Goal: Task Accomplishment & Management: Use online tool/utility

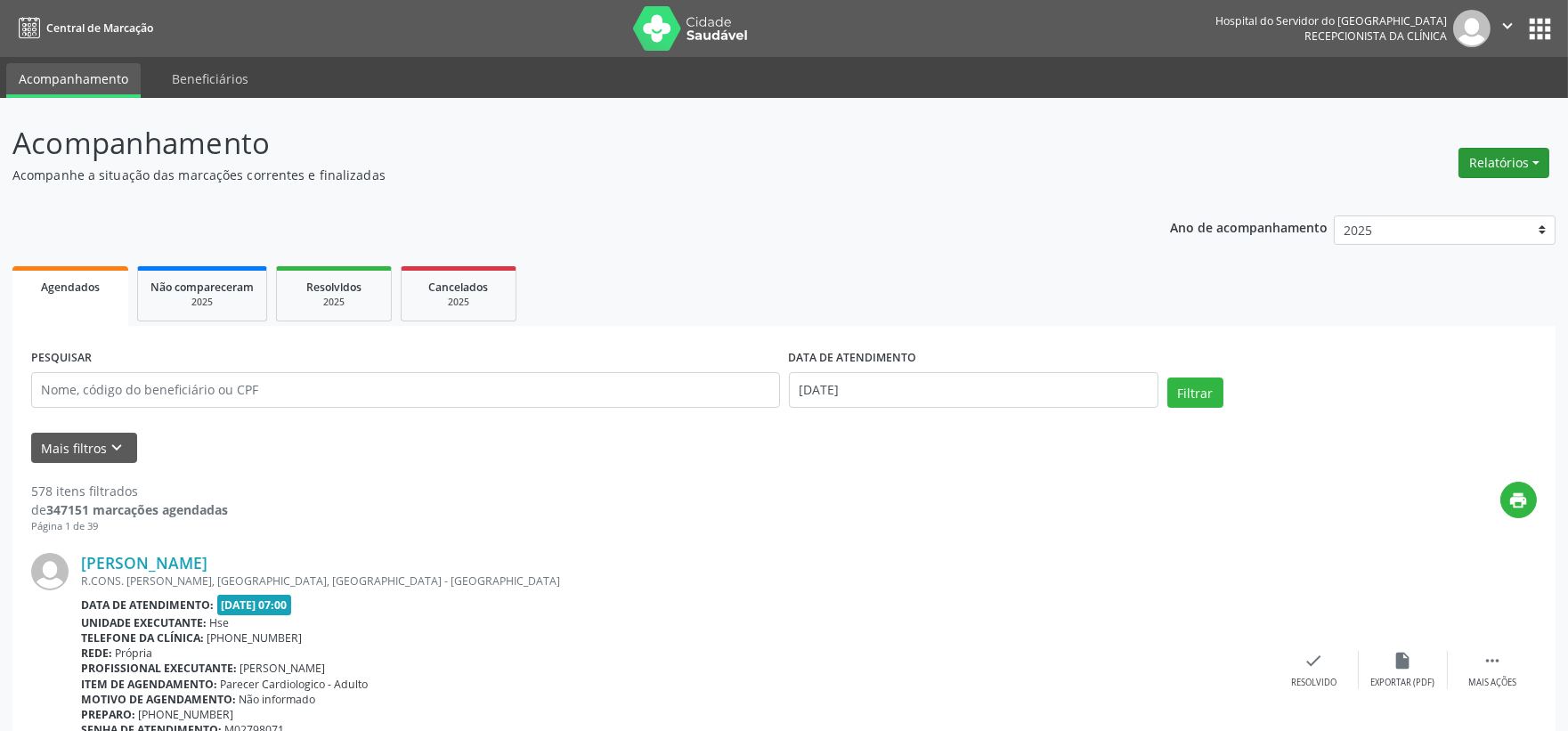
click at [1489, 165] on button "Relatórios" at bounding box center [1504, 163] width 91 height 31
click at [1398, 200] on link "Agendamentos" at bounding box center [1452, 201] width 191 height 25
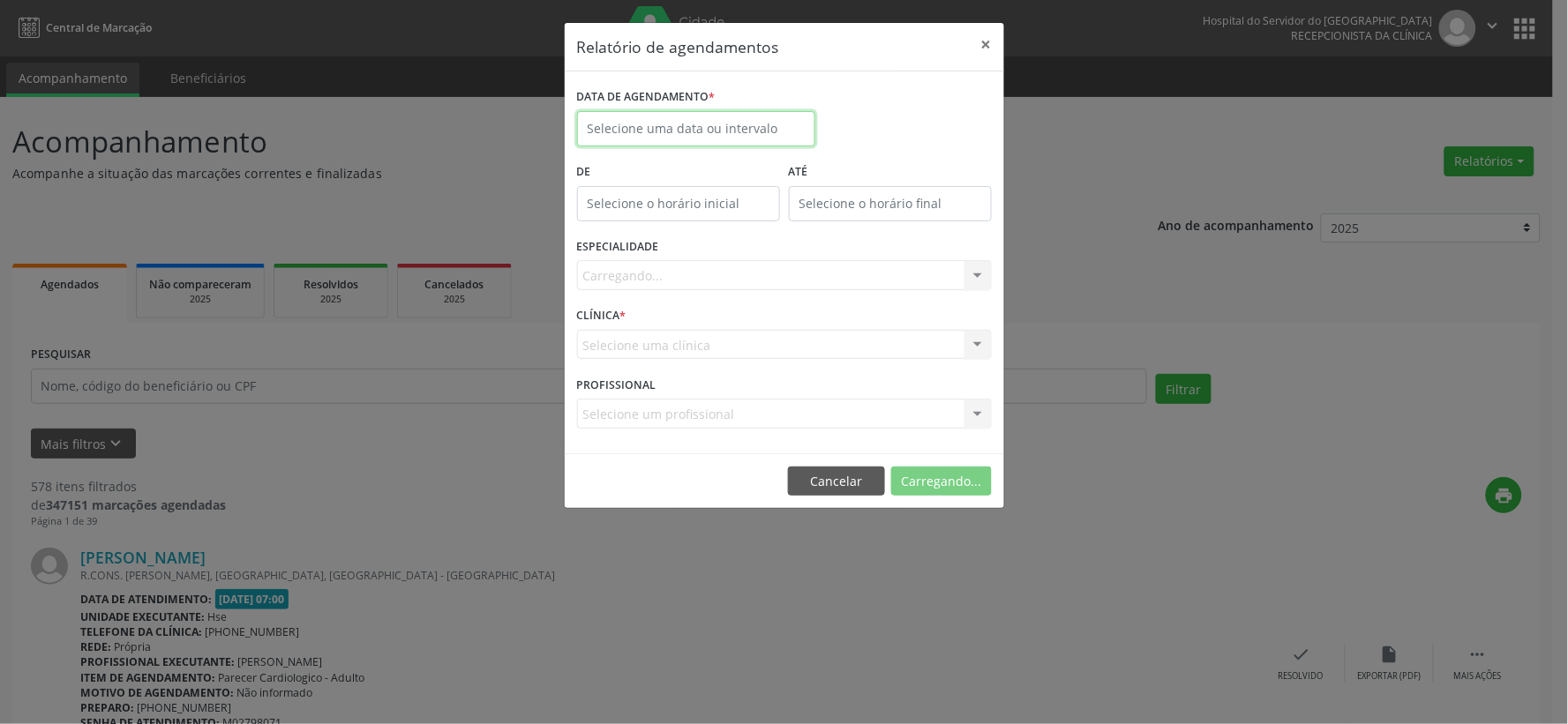
click at [737, 145] on body "Central de Marcação Hospital do Servidor do [GEOGRAPHIC_DATA] Recepcionista da …" at bounding box center [784, 362] width 1568 height 724
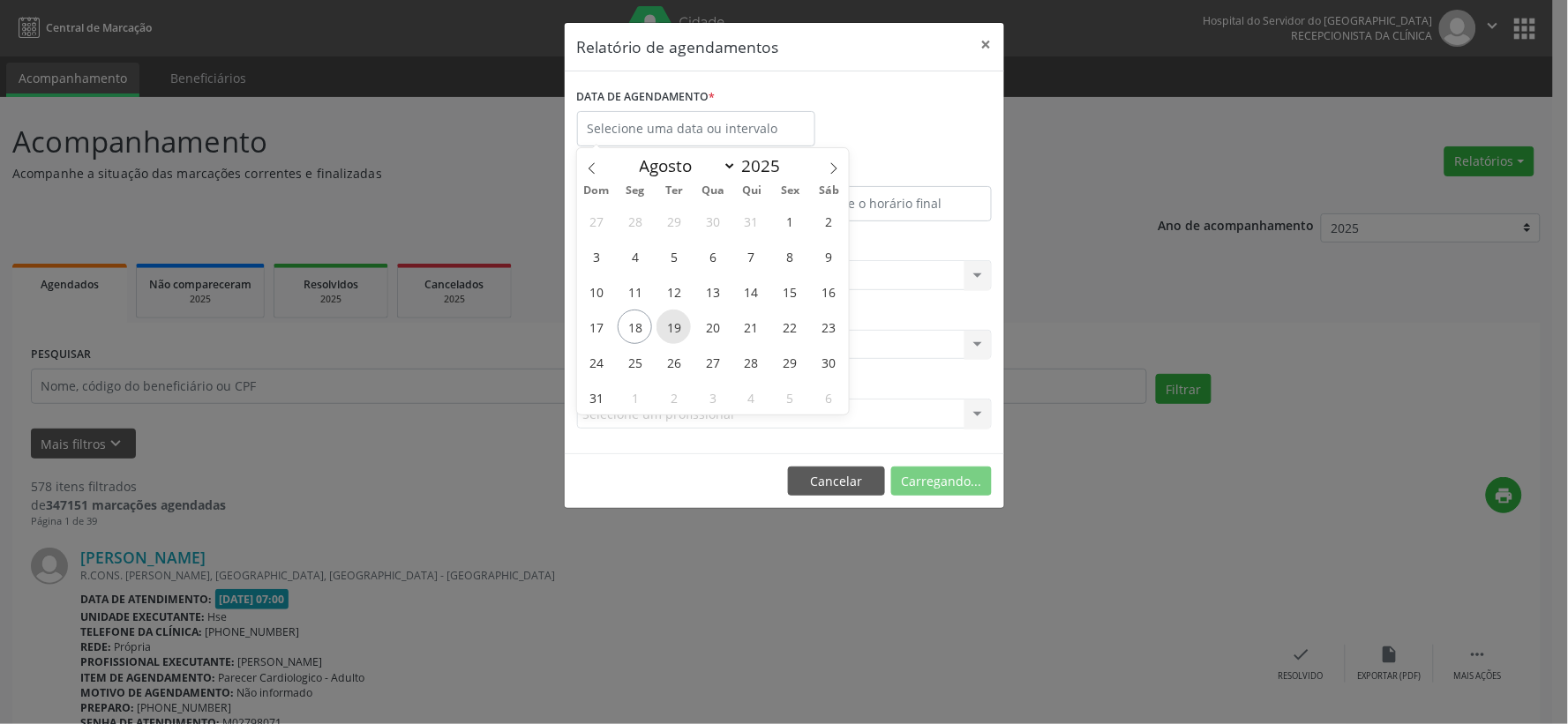
click at [683, 323] on span "19" at bounding box center [674, 326] width 34 height 34
type input "[DATE]"
click at [685, 318] on span "19" at bounding box center [674, 326] width 34 height 34
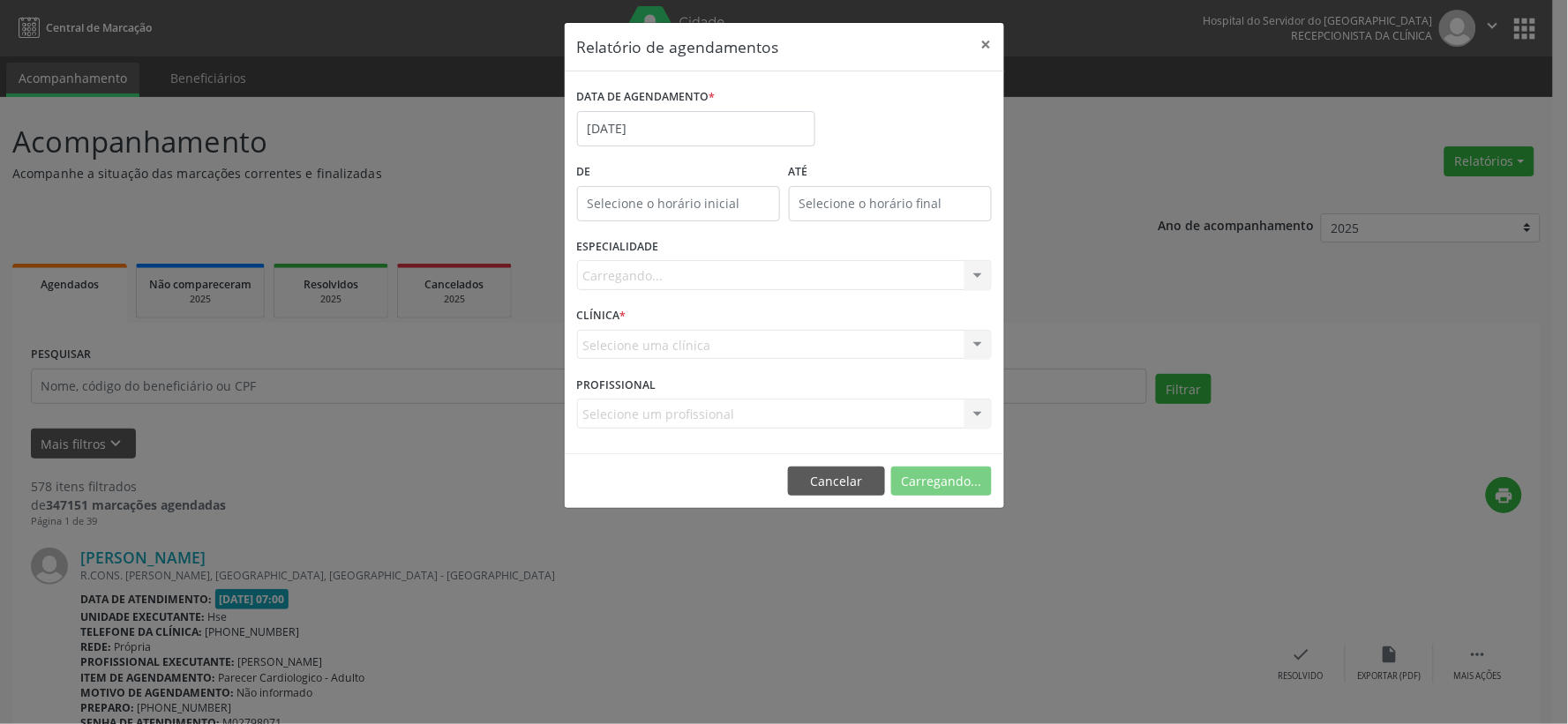
click at [693, 280] on div "Carregando... Nenhum resultado encontrado para: " " Não há nenhuma opção para s…" at bounding box center [784, 275] width 415 height 30
click at [685, 269] on div "Carregando... Nenhum resultado encontrado para: " " Não há nenhuma opção para s…" at bounding box center [784, 275] width 415 height 30
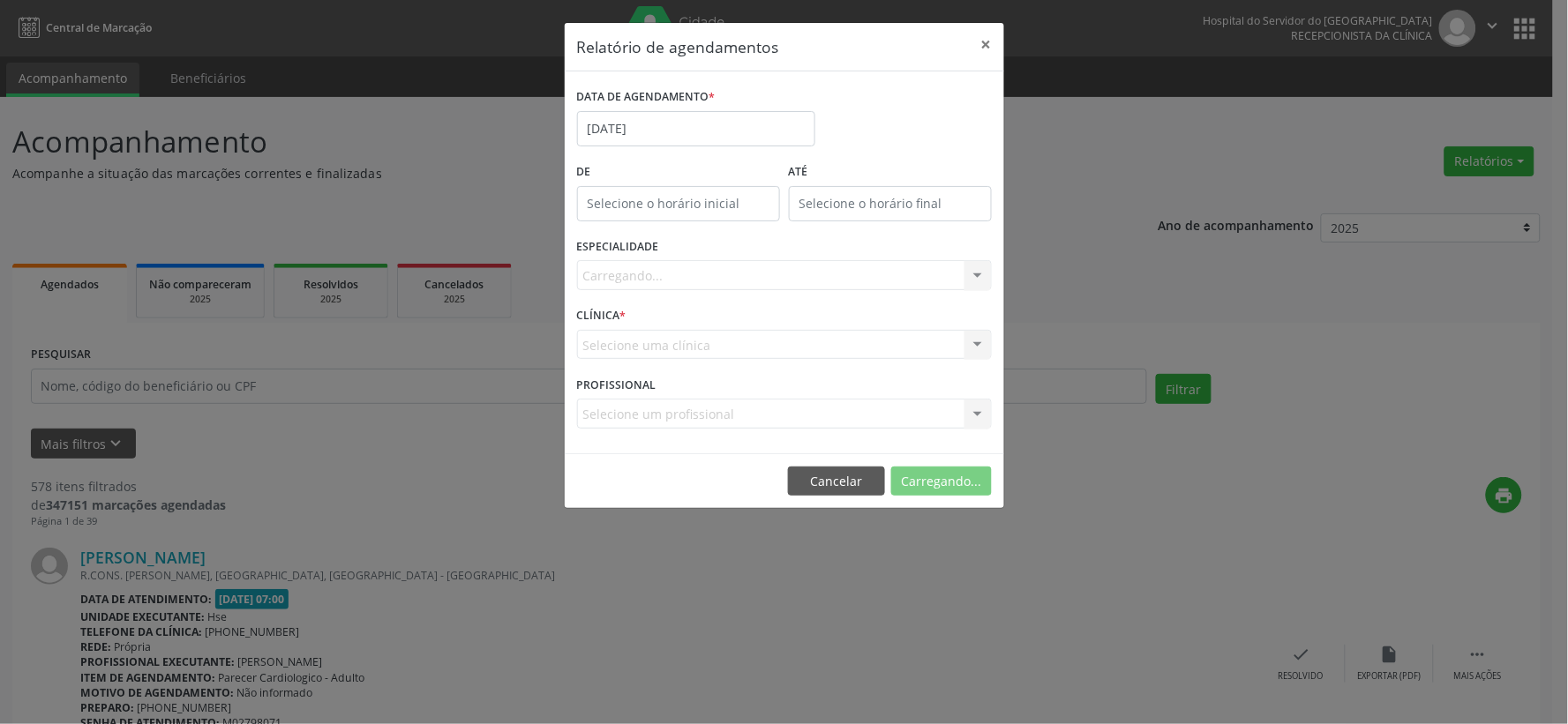
click at [681, 261] on div "Carregando... Nenhum resultado encontrado para: " " Não há nenhuma opção para s…" at bounding box center [784, 275] width 415 height 30
click at [682, 264] on div "Seleciona uma especialidade" at bounding box center [784, 275] width 415 height 30
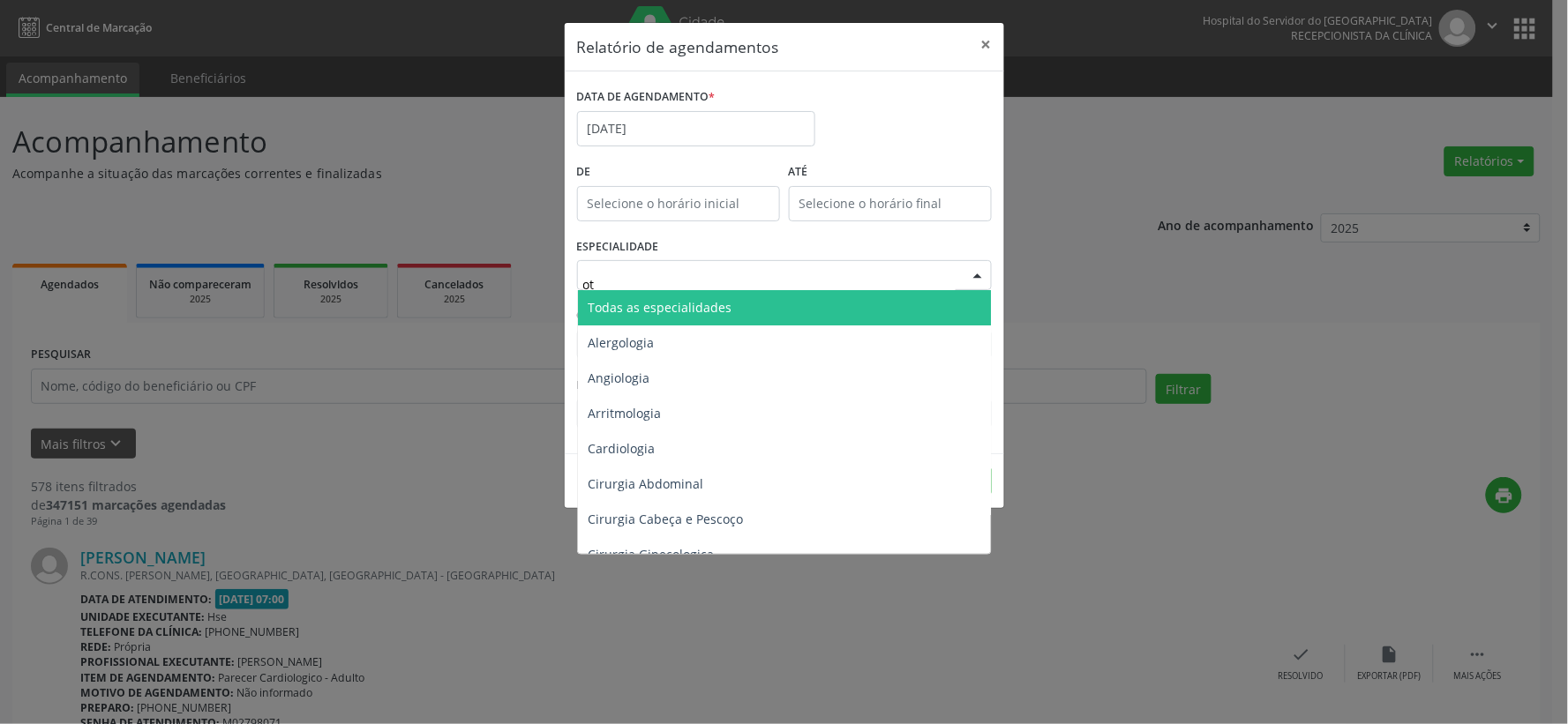
type input "oto"
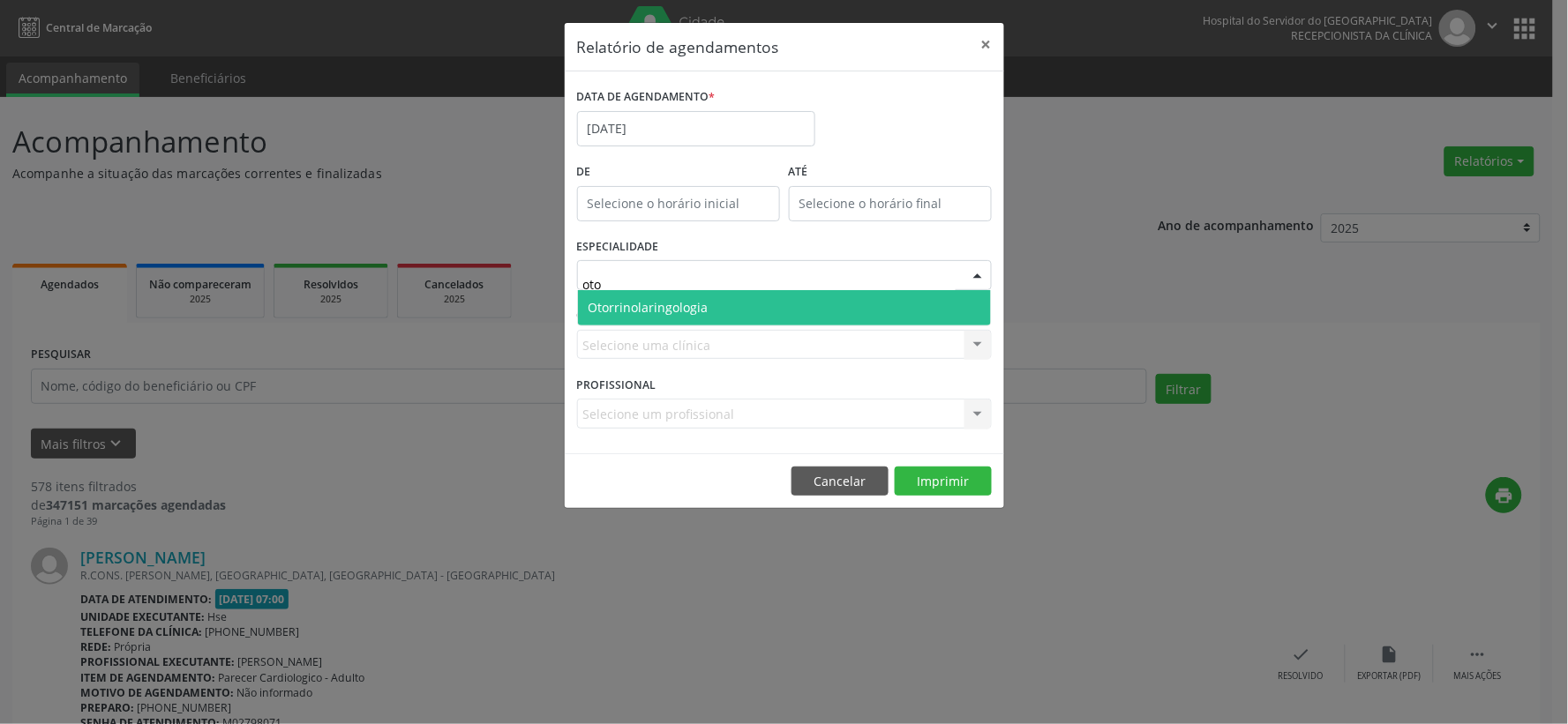
click at [657, 310] on span "Otorrinolaringologia" at bounding box center [648, 307] width 120 height 17
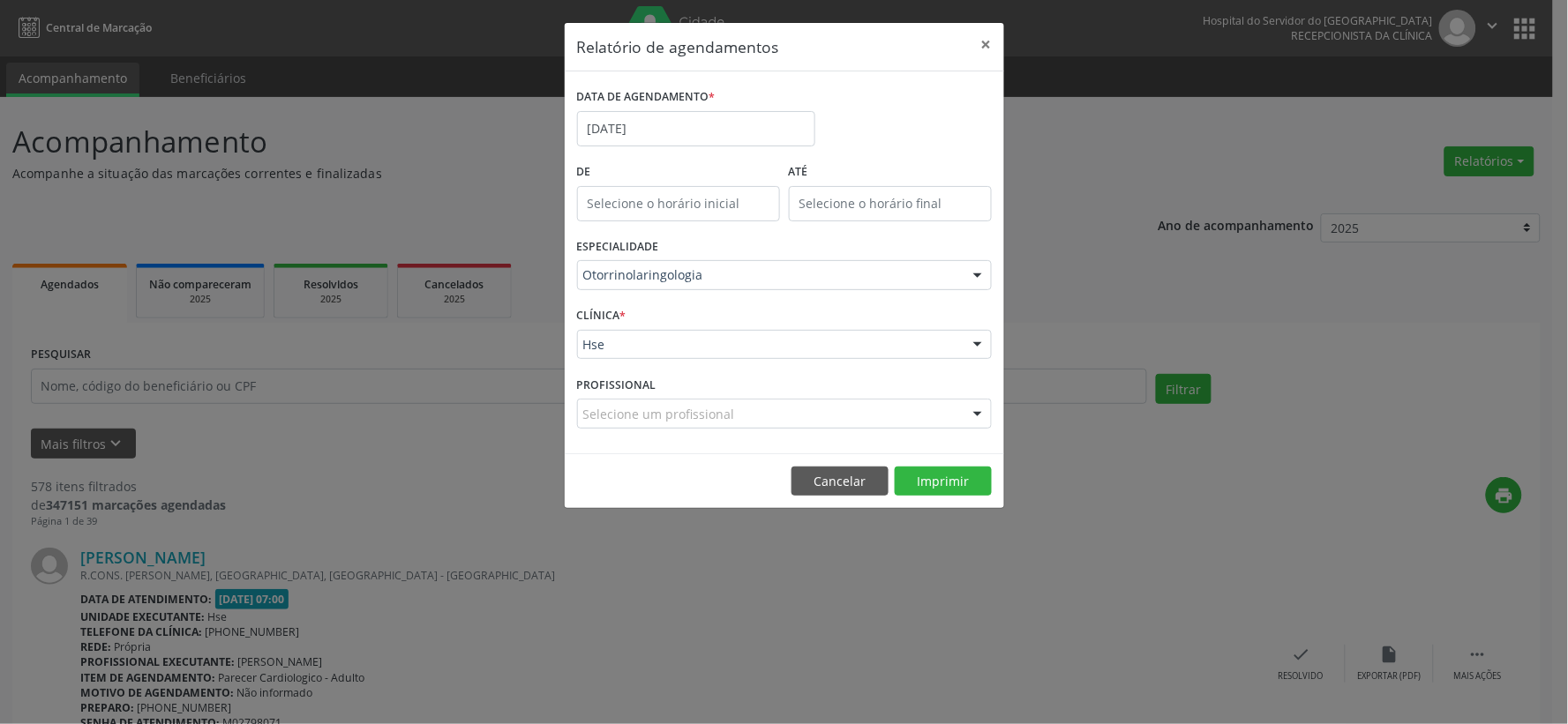
click at [682, 353] on div "Hse" at bounding box center [784, 345] width 415 height 30
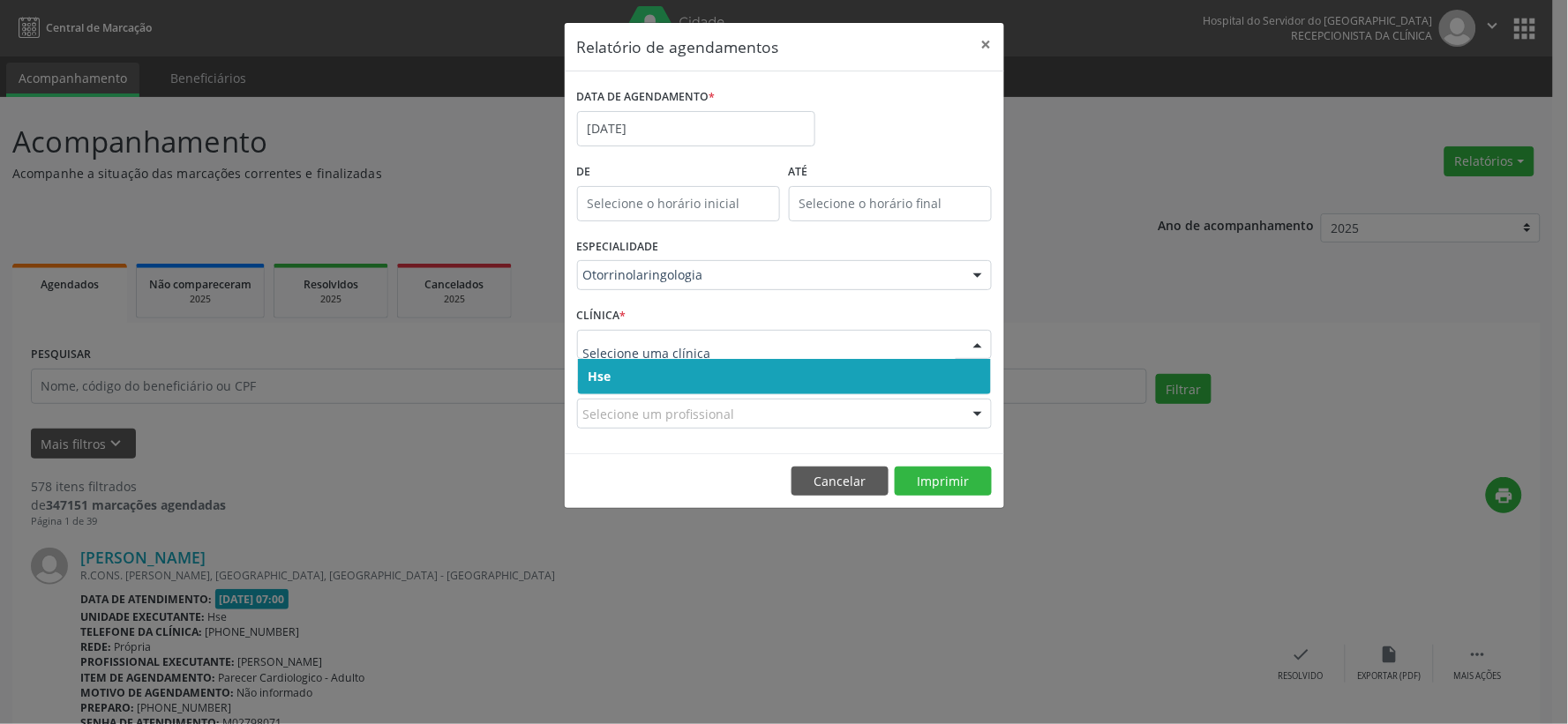
click at [670, 370] on span "Hse" at bounding box center [784, 376] width 413 height 35
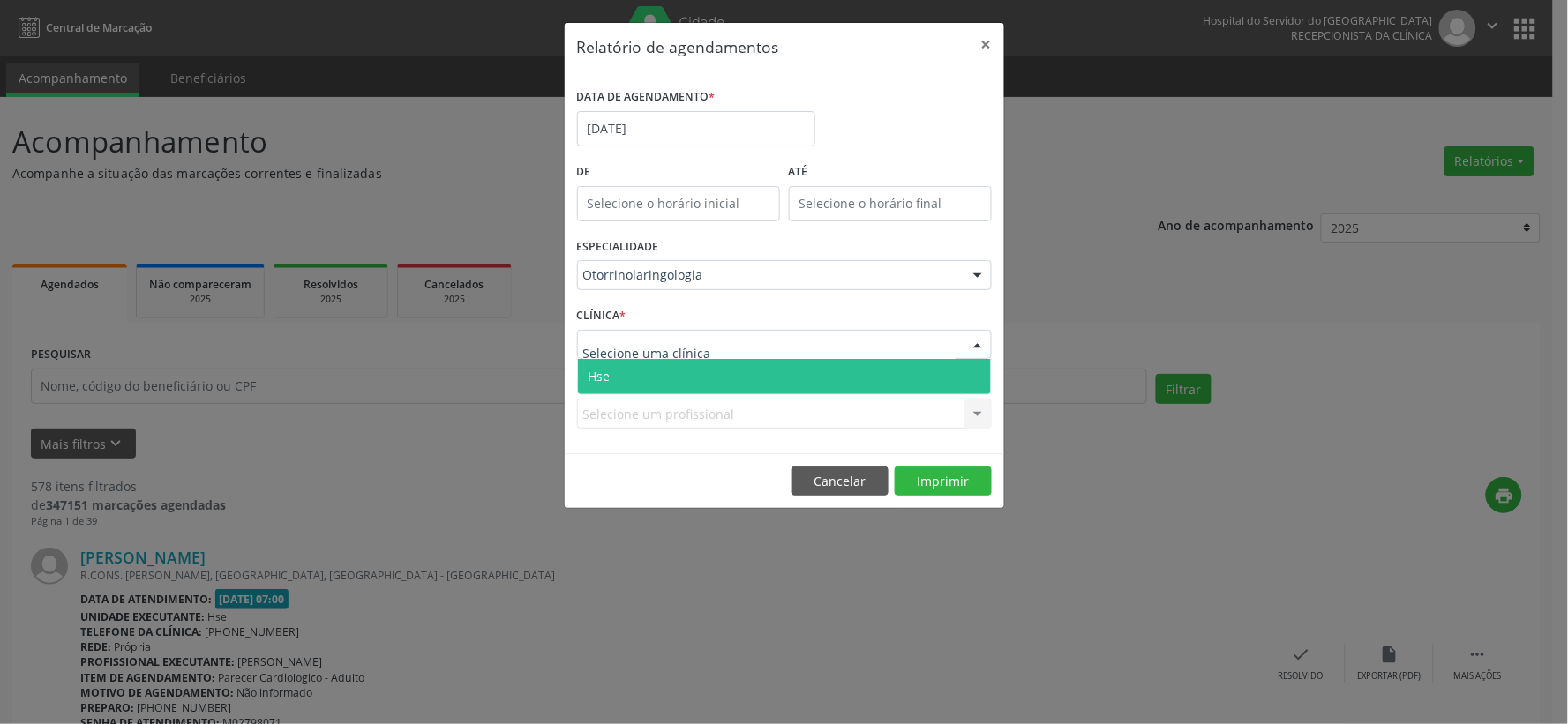
click at [680, 367] on span "Hse" at bounding box center [784, 376] width 413 height 35
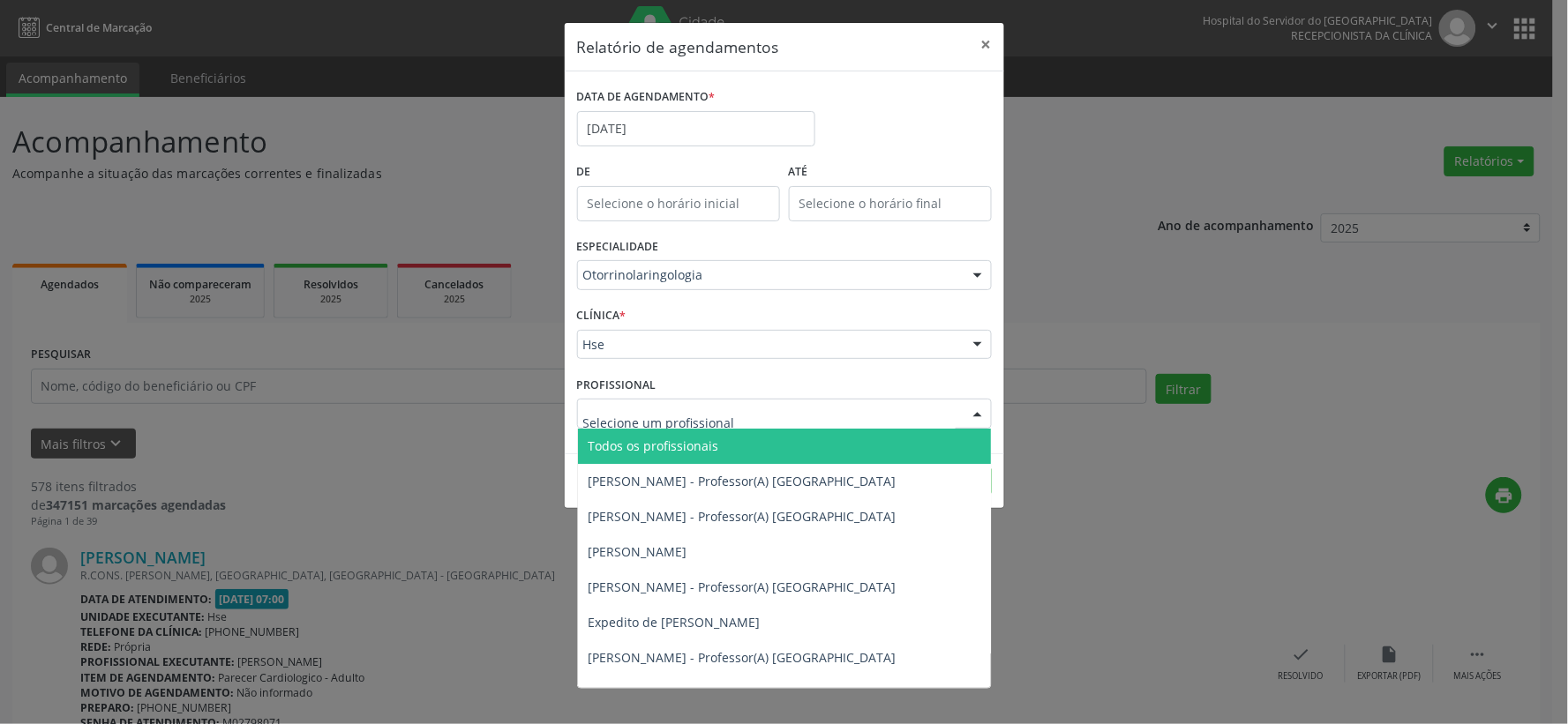
click at [690, 428] on span "Todos os profissionais" at bounding box center [784, 445] width 413 height 35
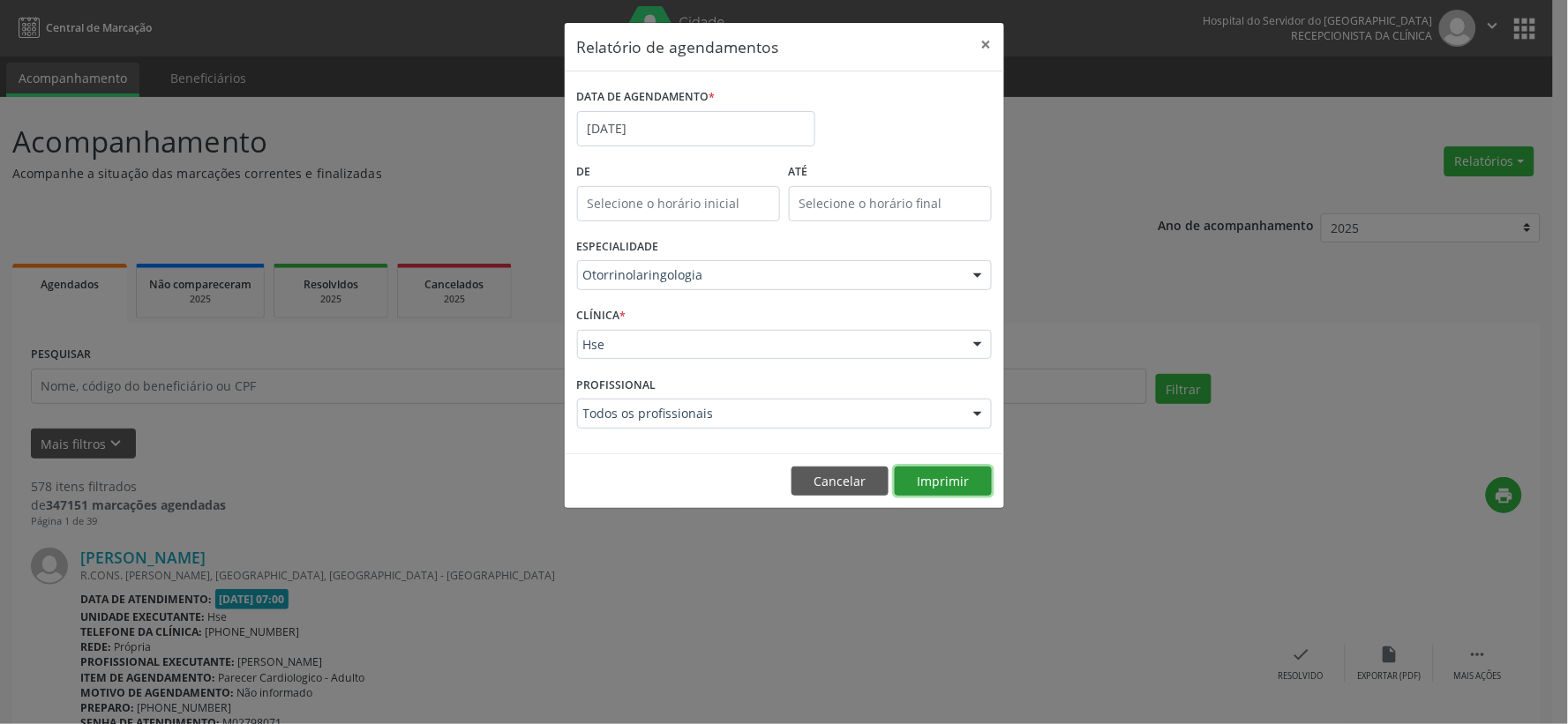
click at [945, 480] on button "Imprimir" at bounding box center [943, 481] width 97 height 30
